Goal: Navigation & Orientation: Find specific page/section

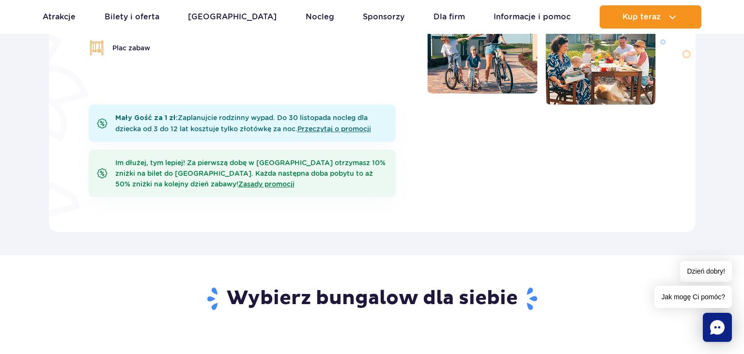
scroll to position [256, 0]
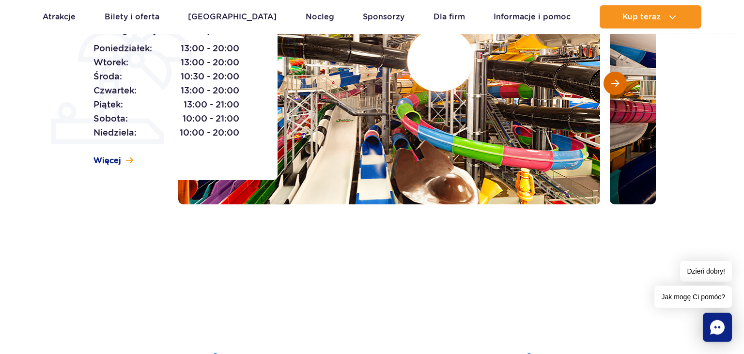
scroll to position [204, 0]
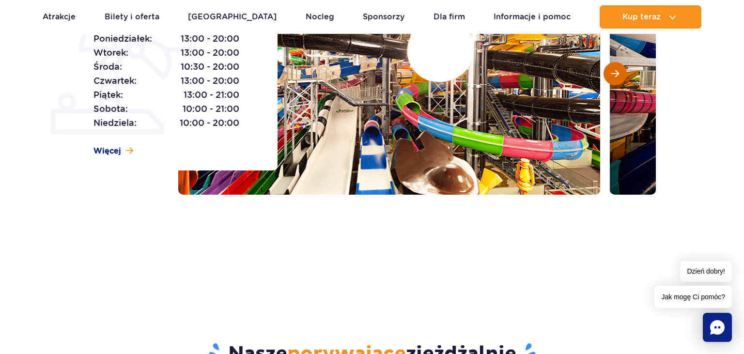
click at [617, 81] on button "Następny slajd" at bounding box center [614, 73] width 23 height 23
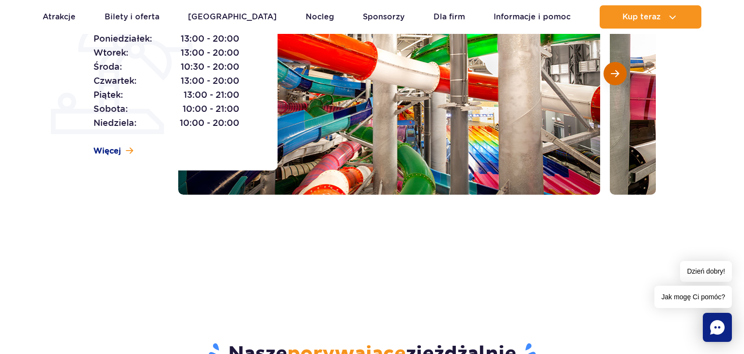
click at [617, 81] on button "Następny slajd" at bounding box center [614, 73] width 23 height 23
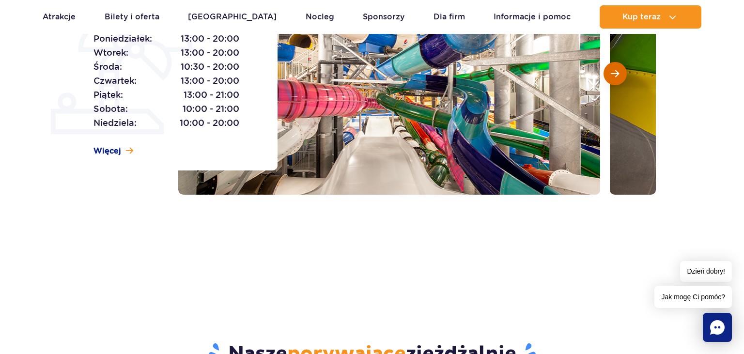
click at [616, 81] on button "Następny slajd" at bounding box center [614, 73] width 23 height 23
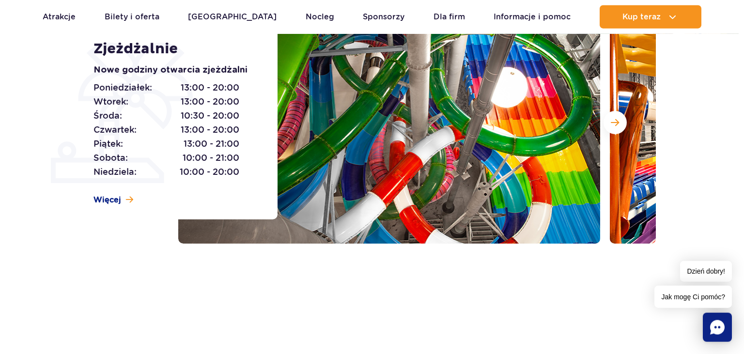
scroll to position [153, 0]
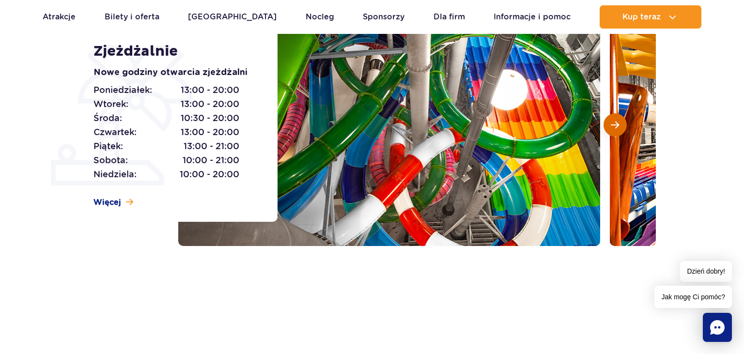
click at [623, 127] on button "Następny slajd" at bounding box center [614, 124] width 23 height 23
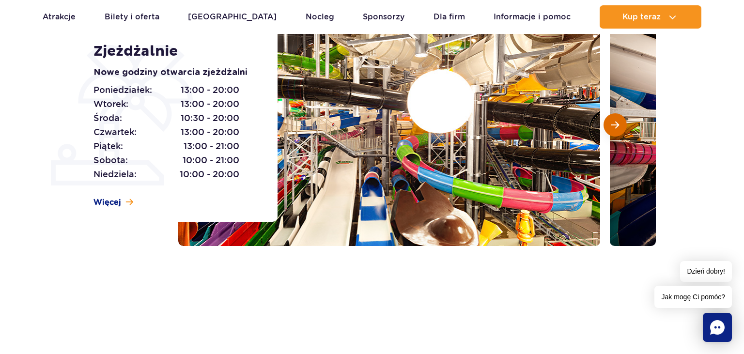
click at [617, 129] on button "Następny slajd" at bounding box center [614, 124] width 23 height 23
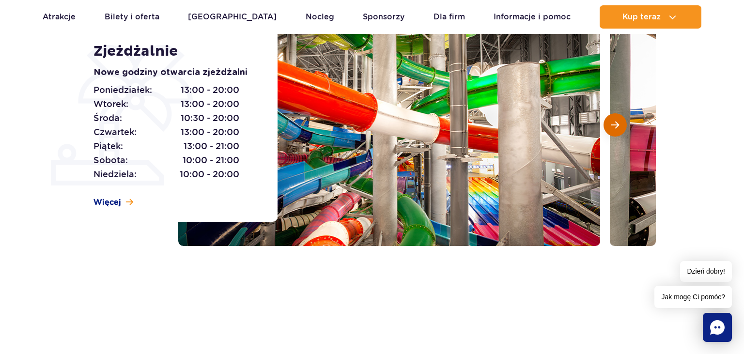
click at [617, 129] on button "Następny slajd" at bounding box center [614, 124] width 23 height 23
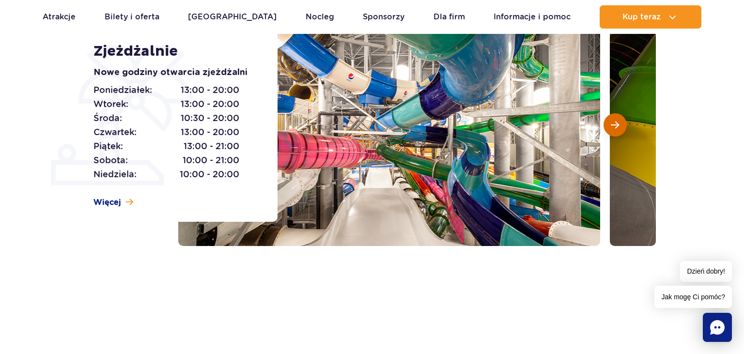
click at [617, 129] on button "Następny slajd" at bounding box center [614, 124] width 23 height 23
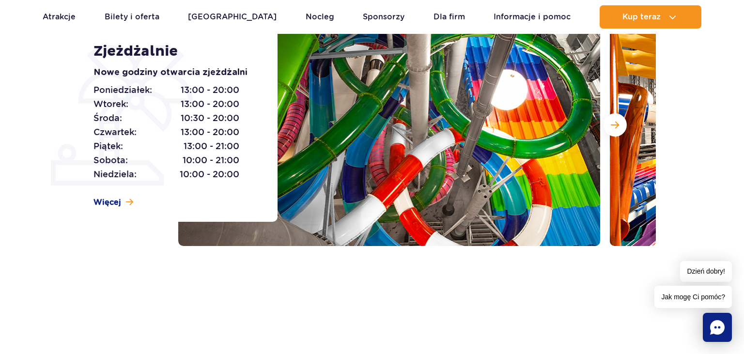
click at [607, 136] on div at bounding box center [416, 125] width 477 height 242
click at [611, 129] on button "Następny slajd" at bounding box center [614, 124] width 23 height 23
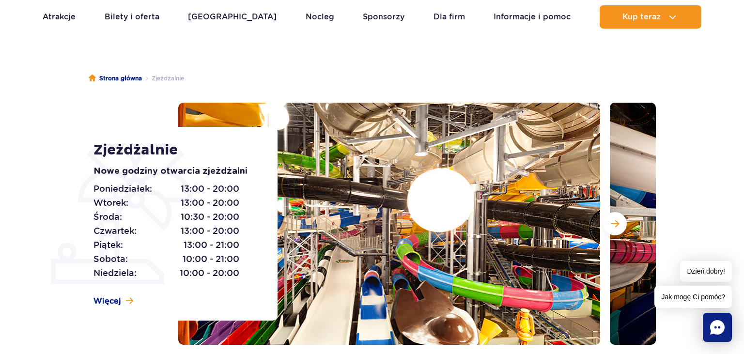
scroll to position [0, 0]
